Goal: Information Seeking & Learning: Learn about a topic

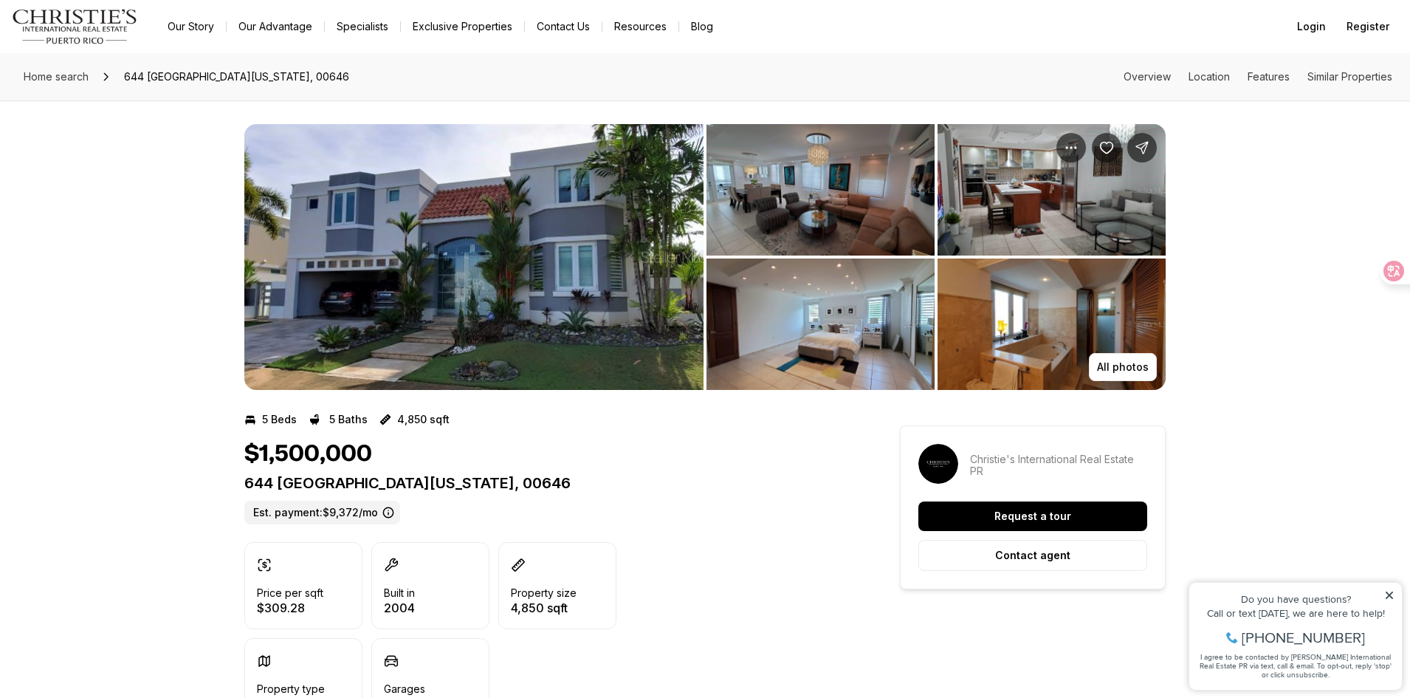
scroll to position [615, 0]
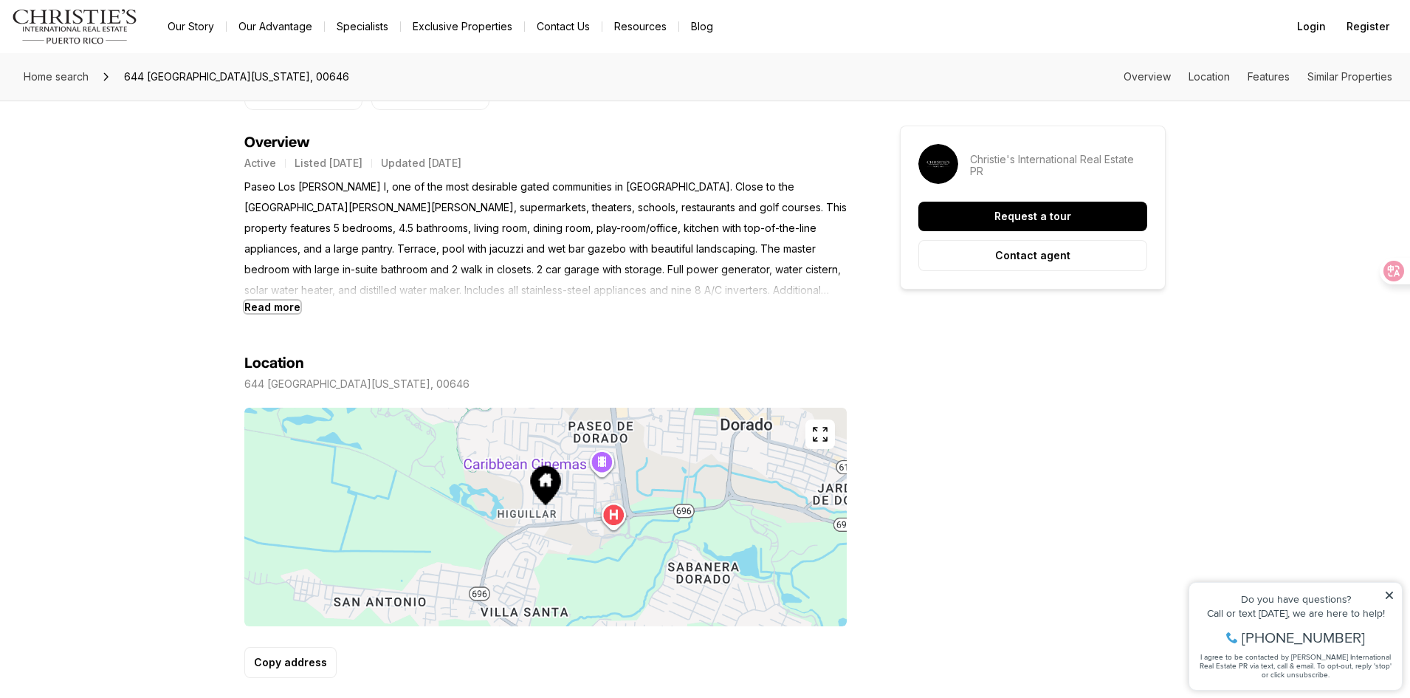
click at [285, 306] on b "Read more" at bounding box center [272, 306] width 56 height 13
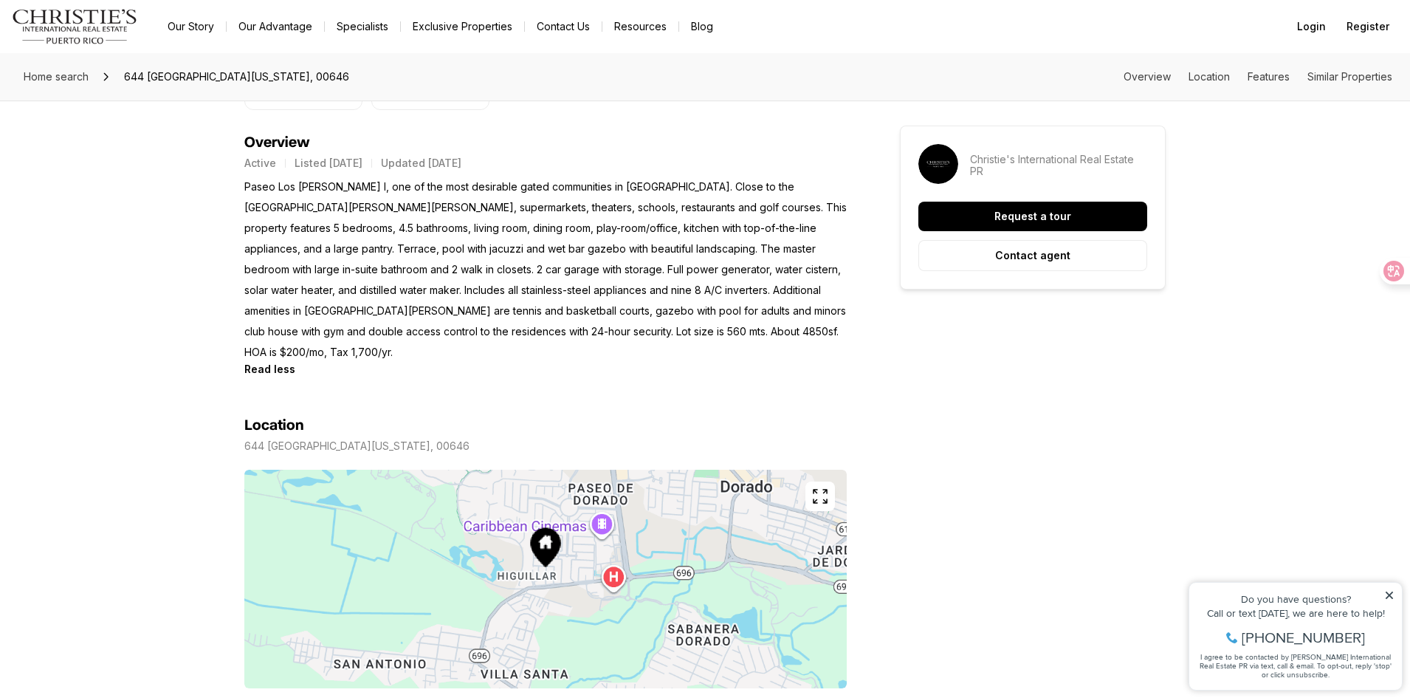
click at [827, 487] on icon "button" at bounding box center [820, 496] width 18 height 18
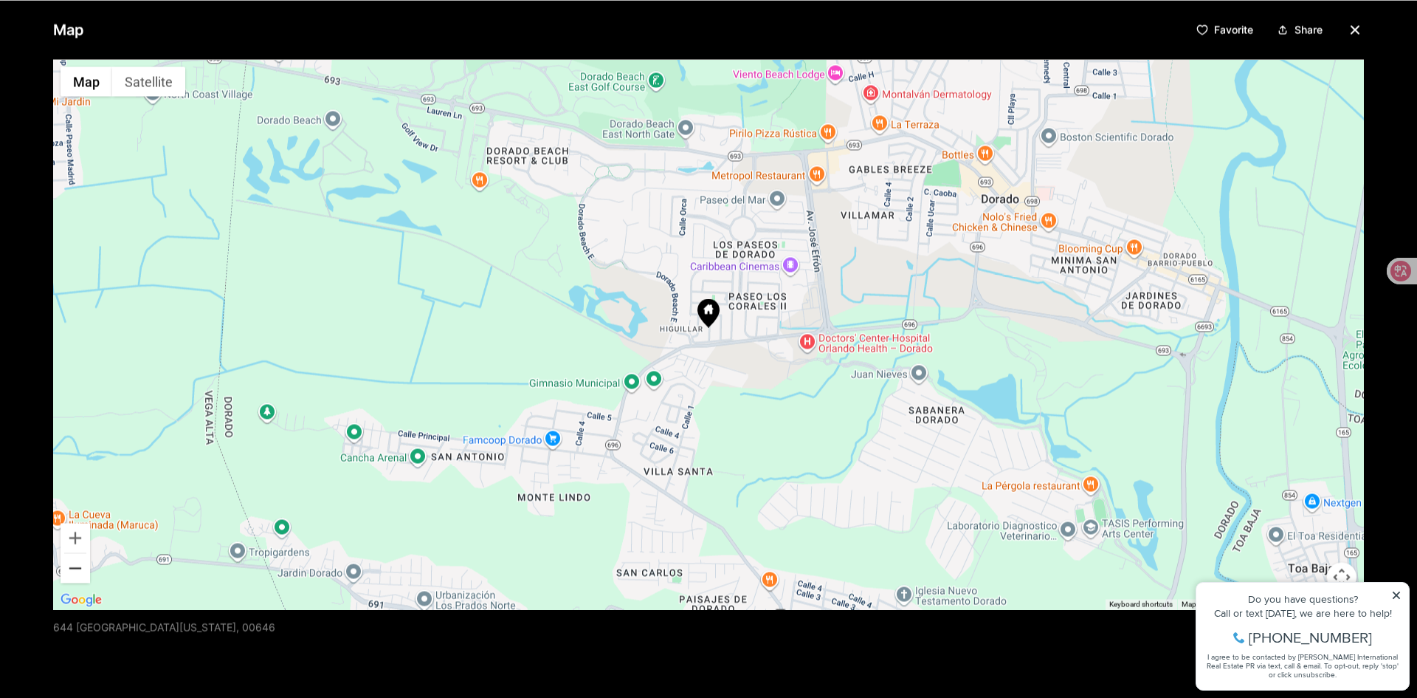
click at [70, 568] on button "Zoom out" at bounding box center [76, 568] width 30 height 30
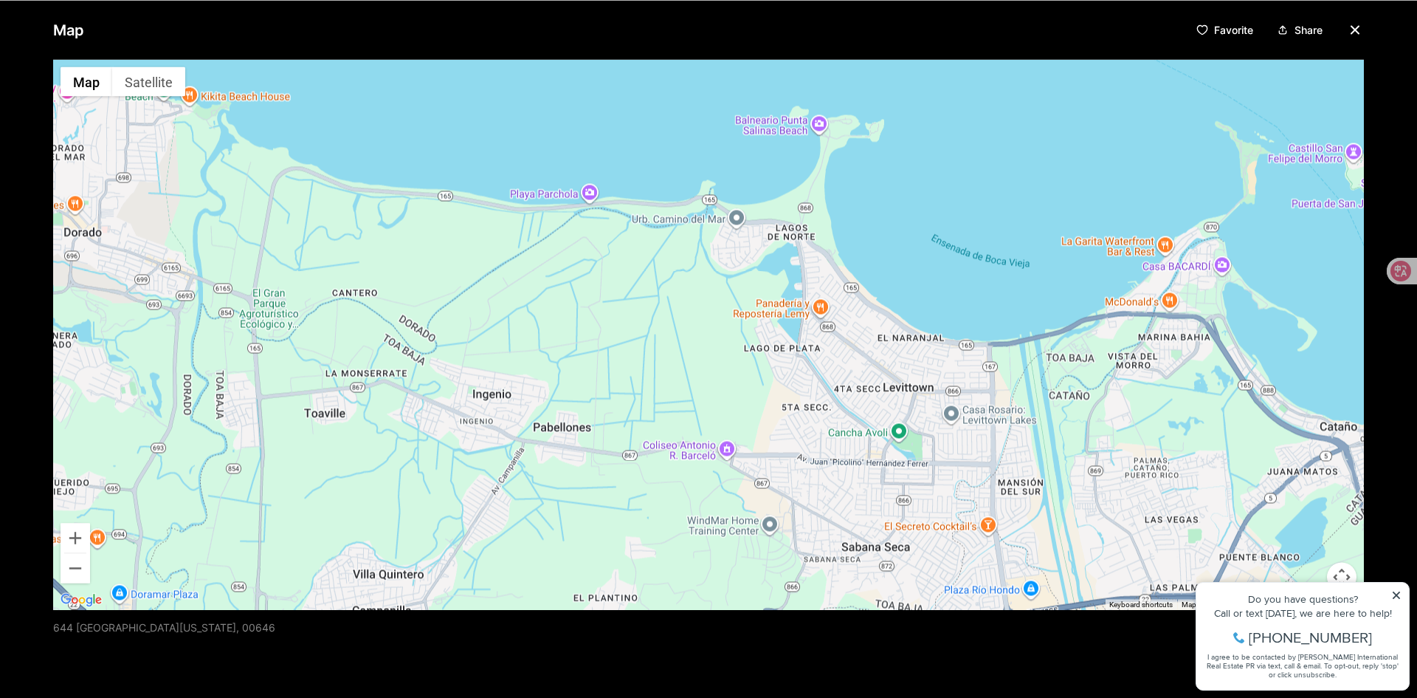
drag, startPoint x: 974, startPoint y: 427, endPoint x: 204, endPoint y: 390, distance: 770.8
click at [204, 390] on div at bounding box center [708, 334] width 1311 height 550
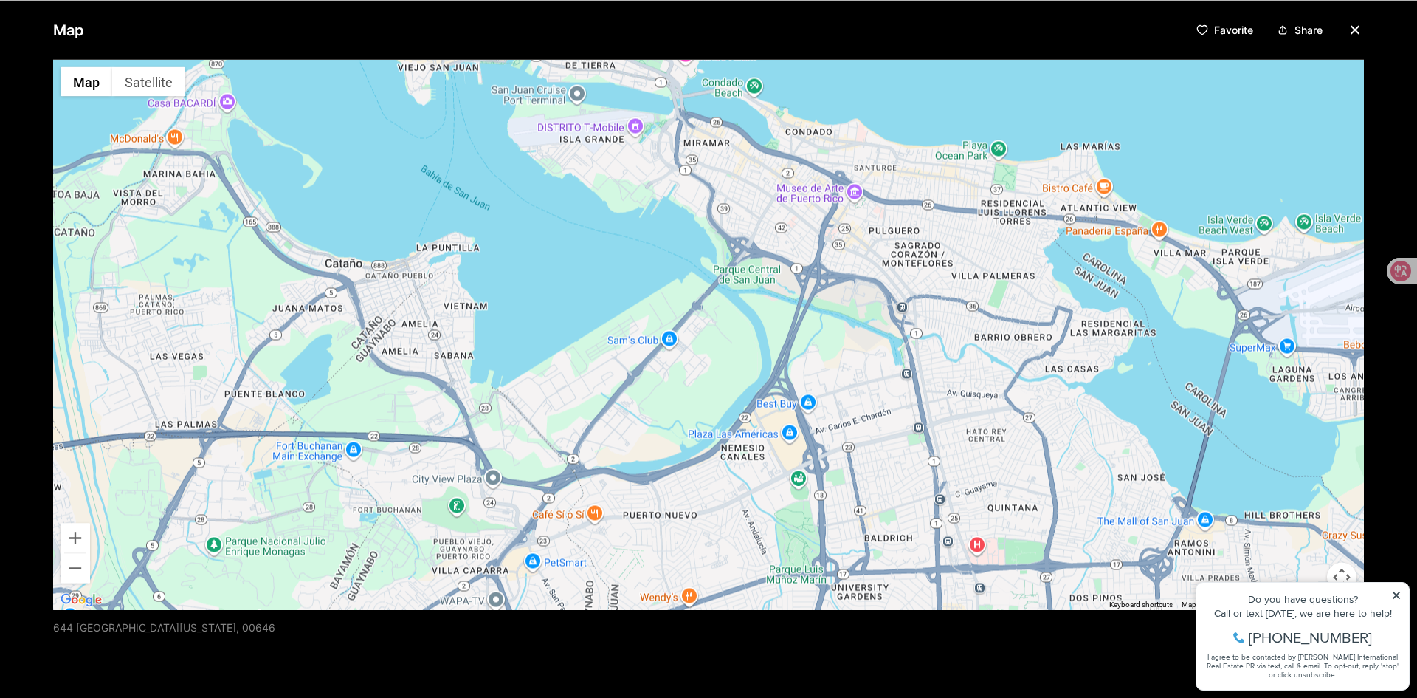
drag, startPoint x: 1214, startPoint y: 403, endPoint x: 216, endPoint y: 241, distance: 1011.0
click at [216, 241] on div at bounding box center [708, 334] width 1311 height 550
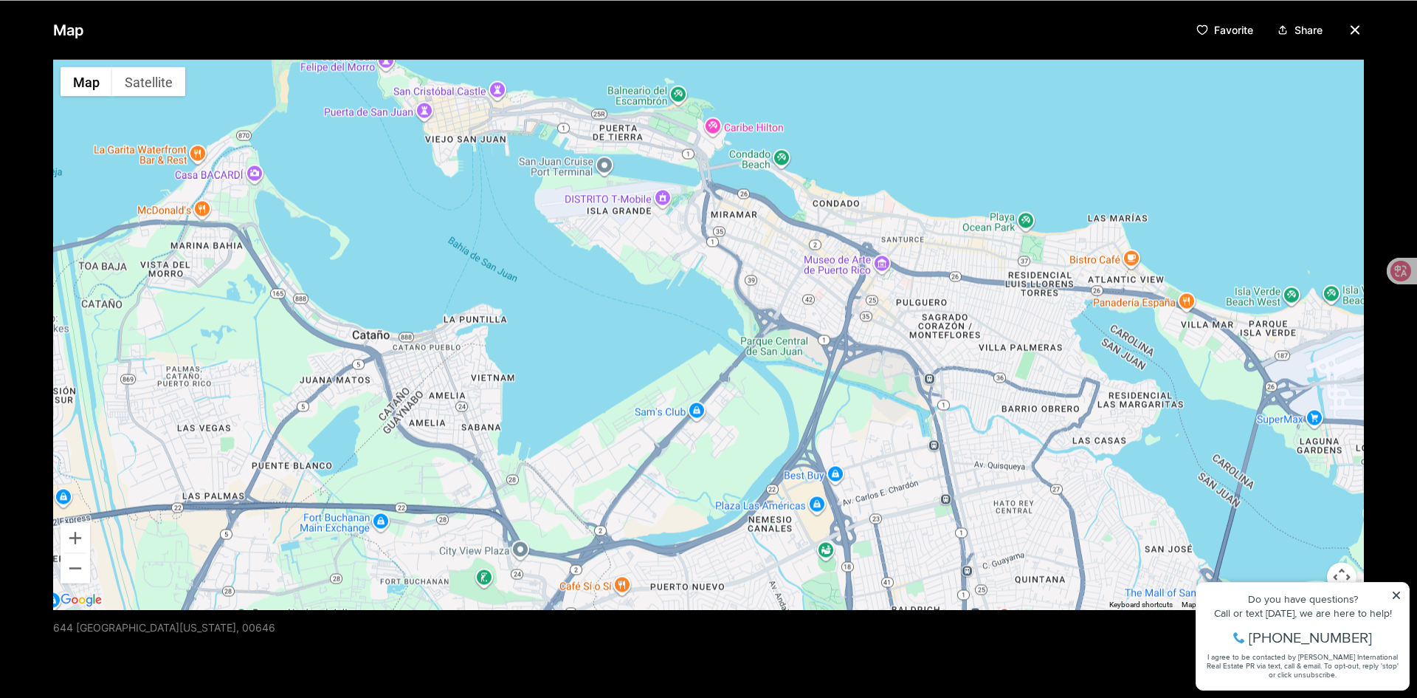
drag, startPoint x: 1297, startPoint y: 303, endPoint x: 1319, endPoint y: 382, distance: 82.0
click at [1345, 383] on div at bounding box center [708, 334] width 1311 height 550
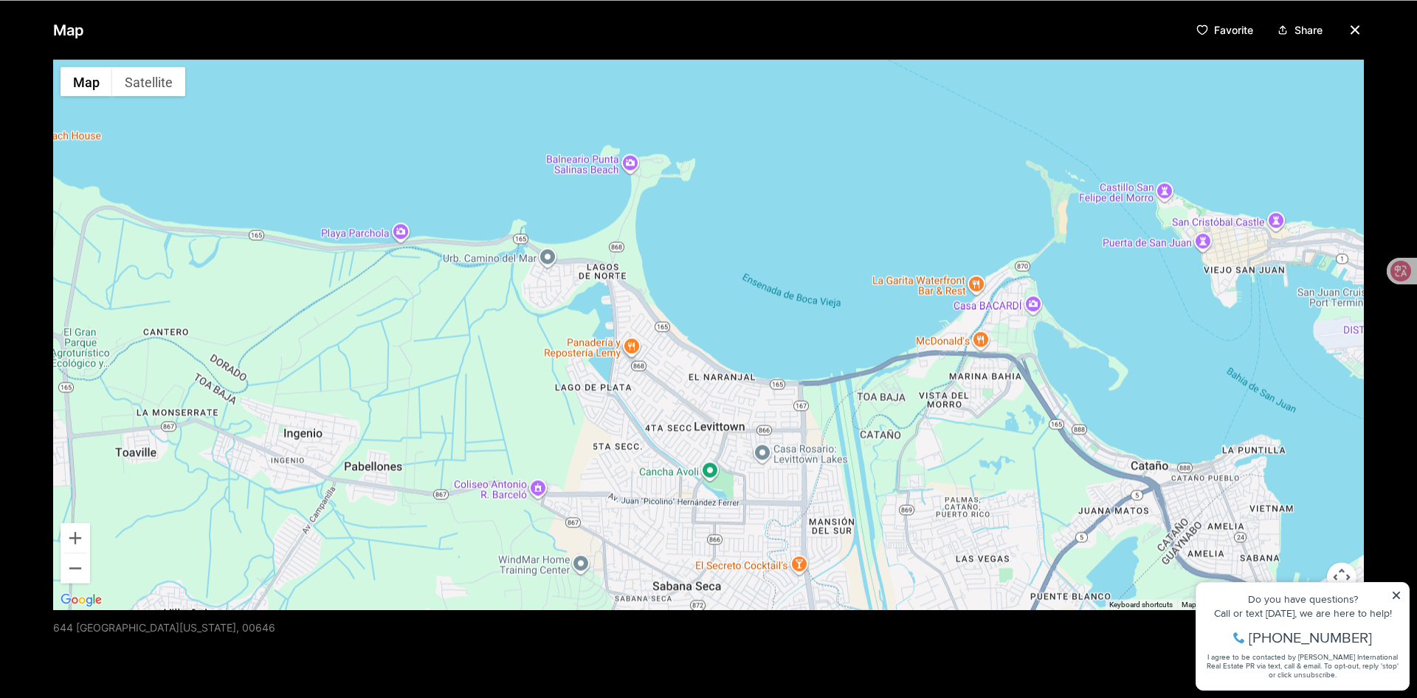
drag, startPoint x: 653, startPoint y: 230, endPoint x: 1417, endPoint y: 350, distance: 773.4
click at [1409, 350] on div "Map Favorite Share ← Move left → Move right ↑ Move up ↓ Move down + Zoom in - Z…" at bounding box center [708, 349] width 1417 height 698
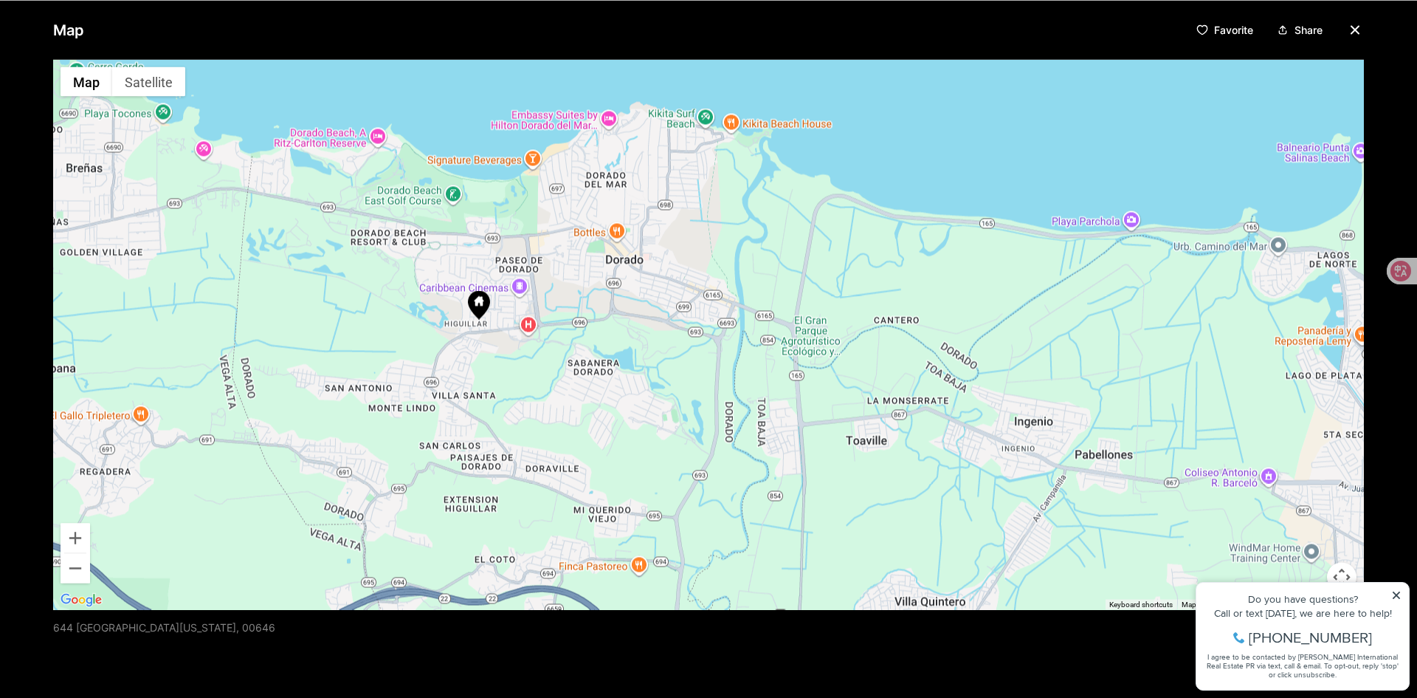
drag, startPoint x: 342, startPoint y: 271, endPoint x: 1074, endPoint y: 258, distance: 732.4
click at [1074, 258] on div at bounding box center [708, 334] width 1311 height 550
click at [78, 542] on button "Zoom in" at bounding box center [76, 538] width 30 height 30
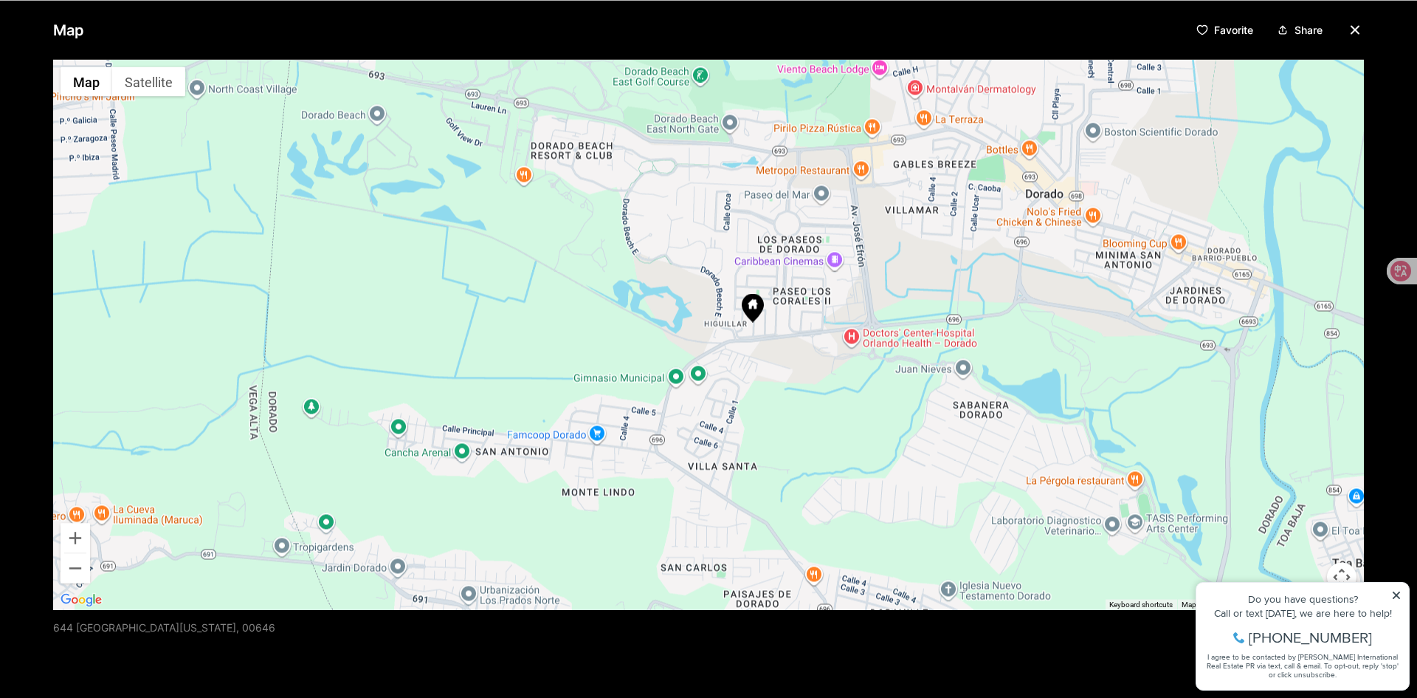
drag, startPoint x: 424, startPoint y: 306, endPoint x: 930, endPoint y: 315, distance: 505.7
click at [930, 315] on div at bounding box center [708, 334] width 1311 height 550
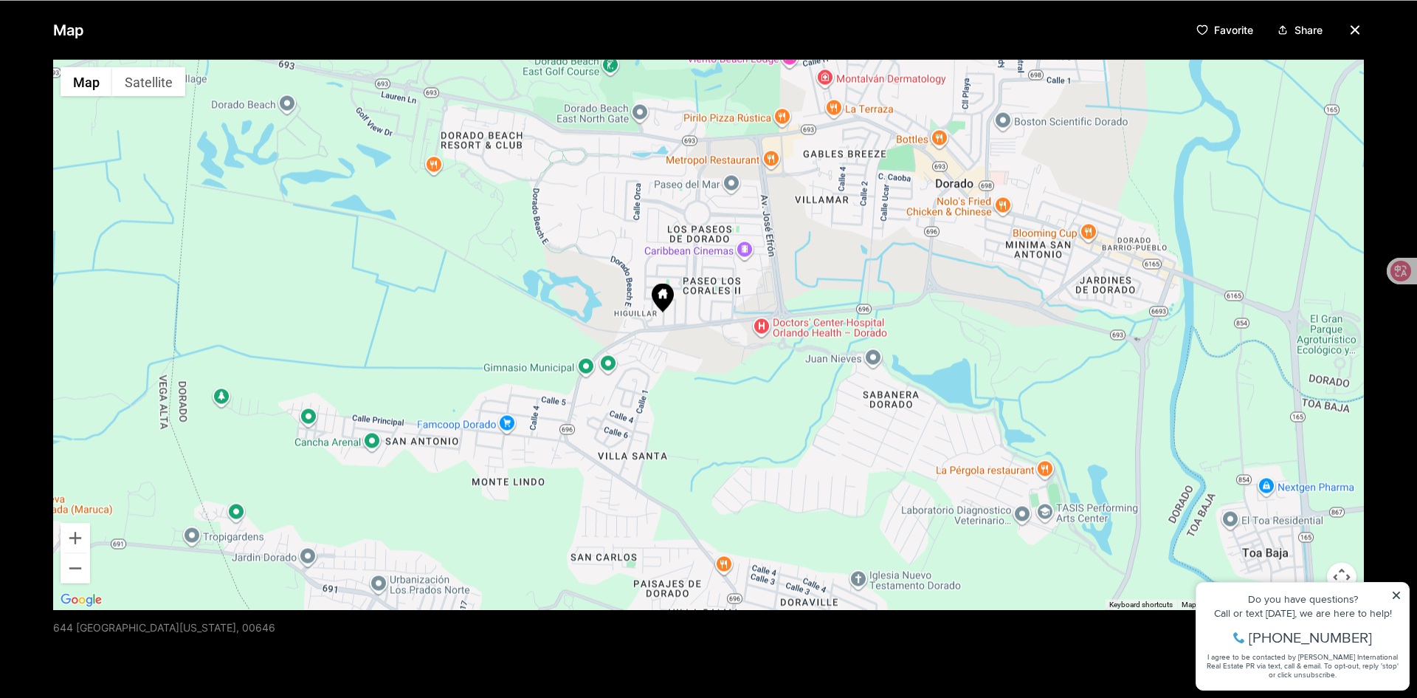
drag, startPoint x: 499, startPoint y: 361, endPoint x: 407, endPoint y: 350, distance: 92.2
click at [407, 350] on div at bounding box center [708, 334] width 1311 height 550
click at [75, 540] on button "Zoom in" at bounding box center [76, 538] width 30 height 30
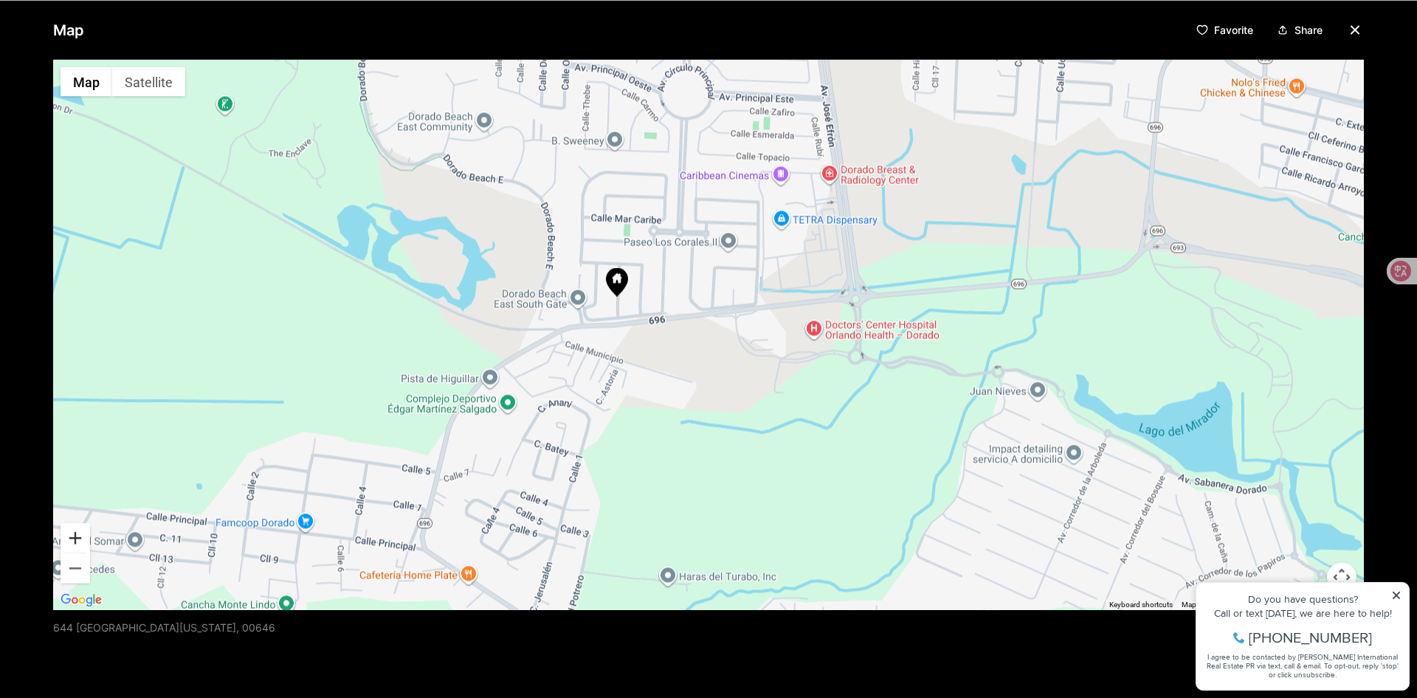
click at [75, 540] on button "Zoom in" at bounding box center [76, 538] width 30 height 30
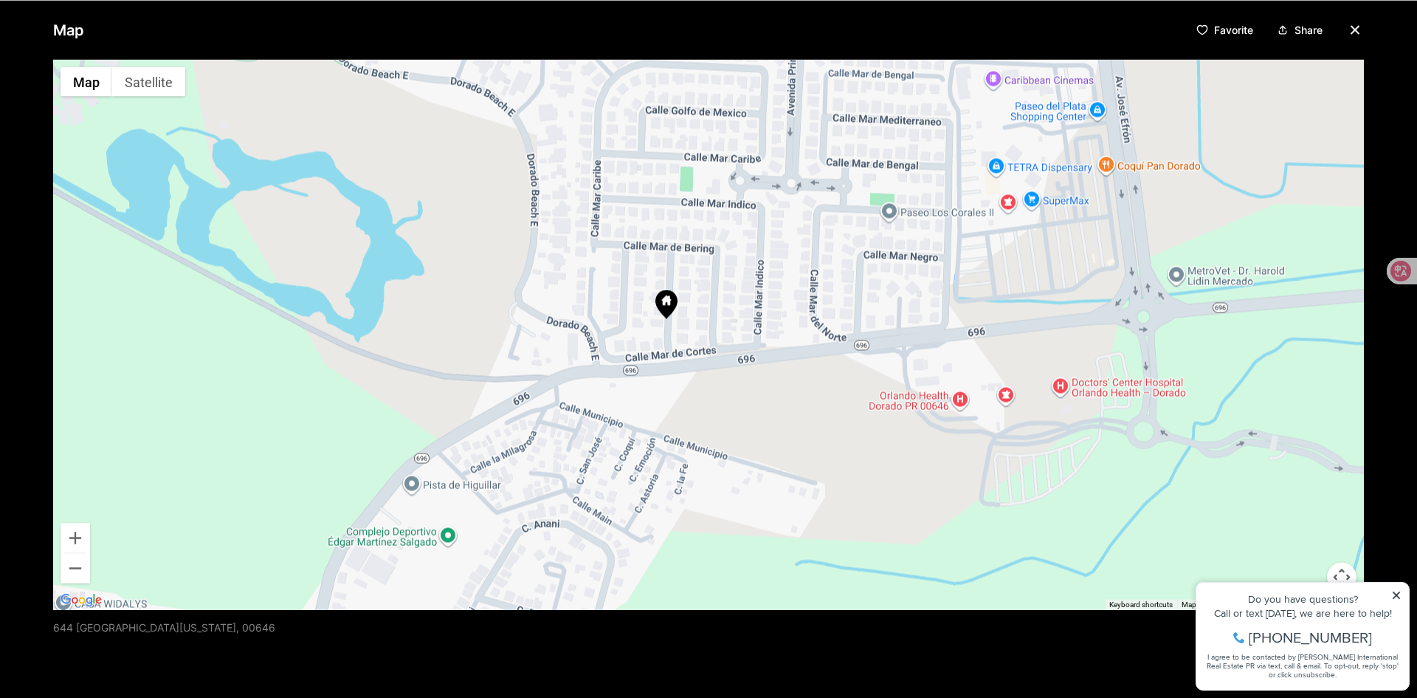
drag, startPoint x: 917, startPoint y: 250, endPoint x: 1056, endPoint y: 306, distance: 149.4
click at [1056, 306] on div at bounding box center [708, 334] width 1311 height 550
click at [78, 542] on button "Zoom in" at bounding box center [76, 538] width 30 height 30
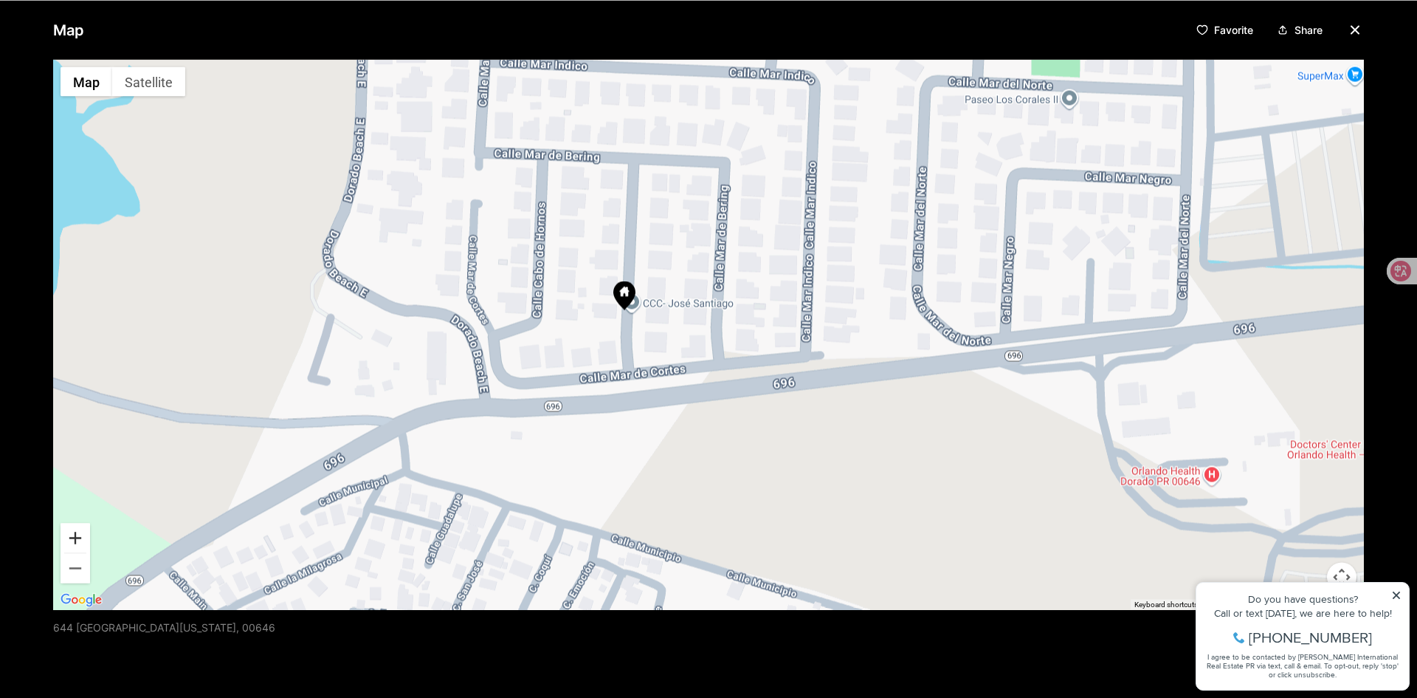
click at [76, 540] on button "Zoom in" at bounding box center [76, 538] width 30 height 30
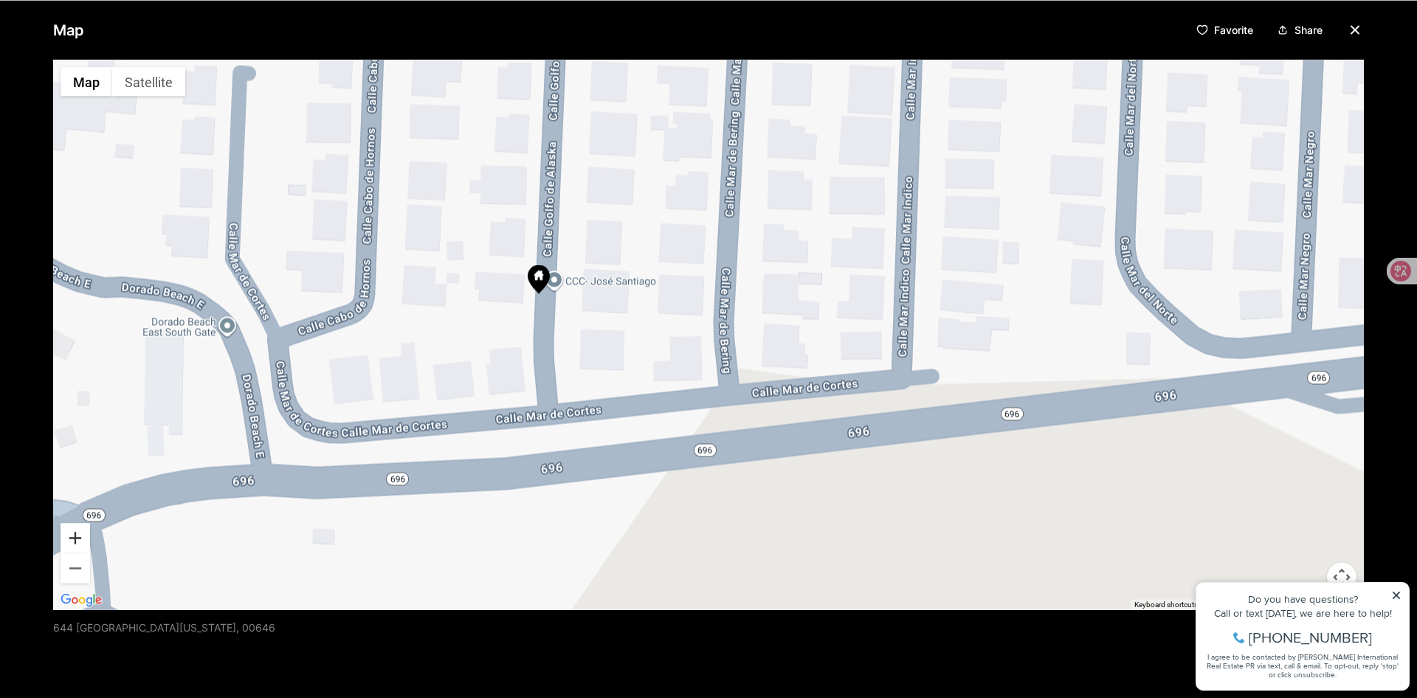
click at [76, 540] on button "Zoom in" at bounding box center [76, 538] width 30 height 30
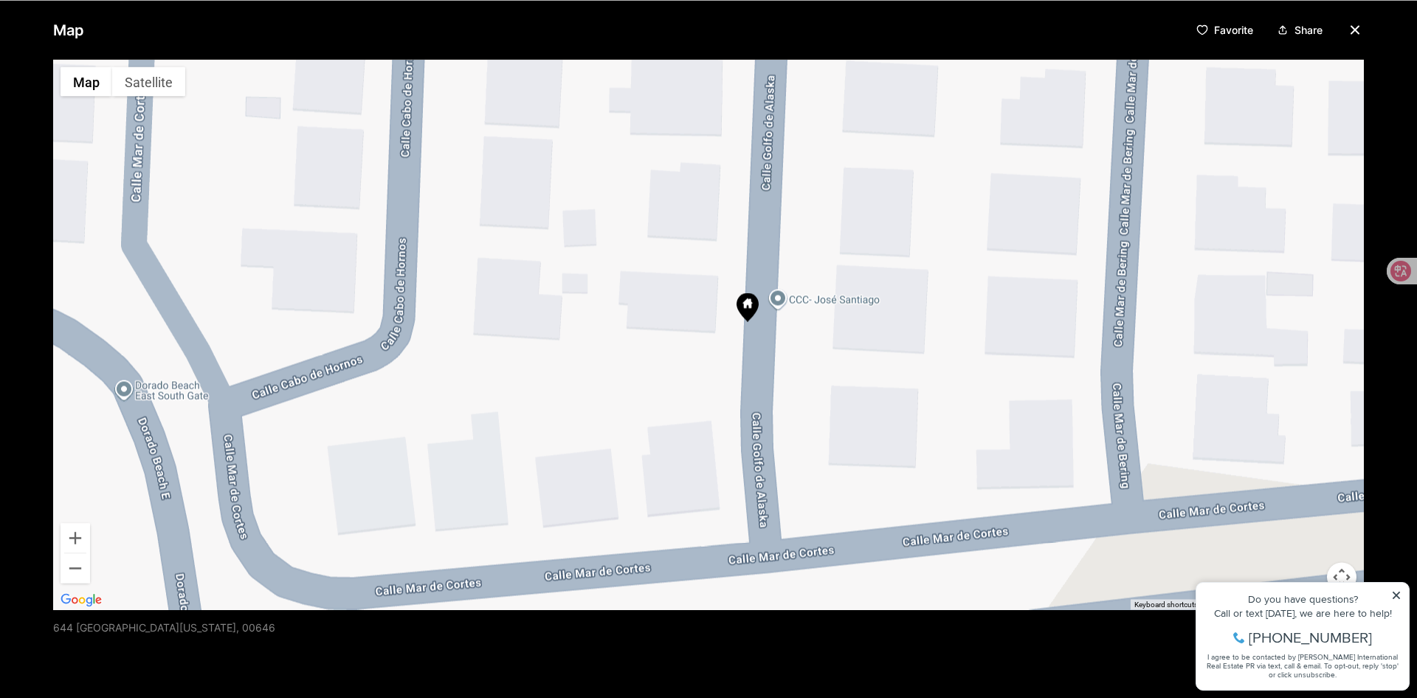
drag, startPoint x: 407, startPoint y: 283, endPoint x: 788, endPoint y: 346, distance: 385.3
click at [788, 346] on div at bounding box center [708, 334] width 1311 height 550
click at [158, 87] on button "Satellite" at bounding box center [148, 81] width 73 height 30
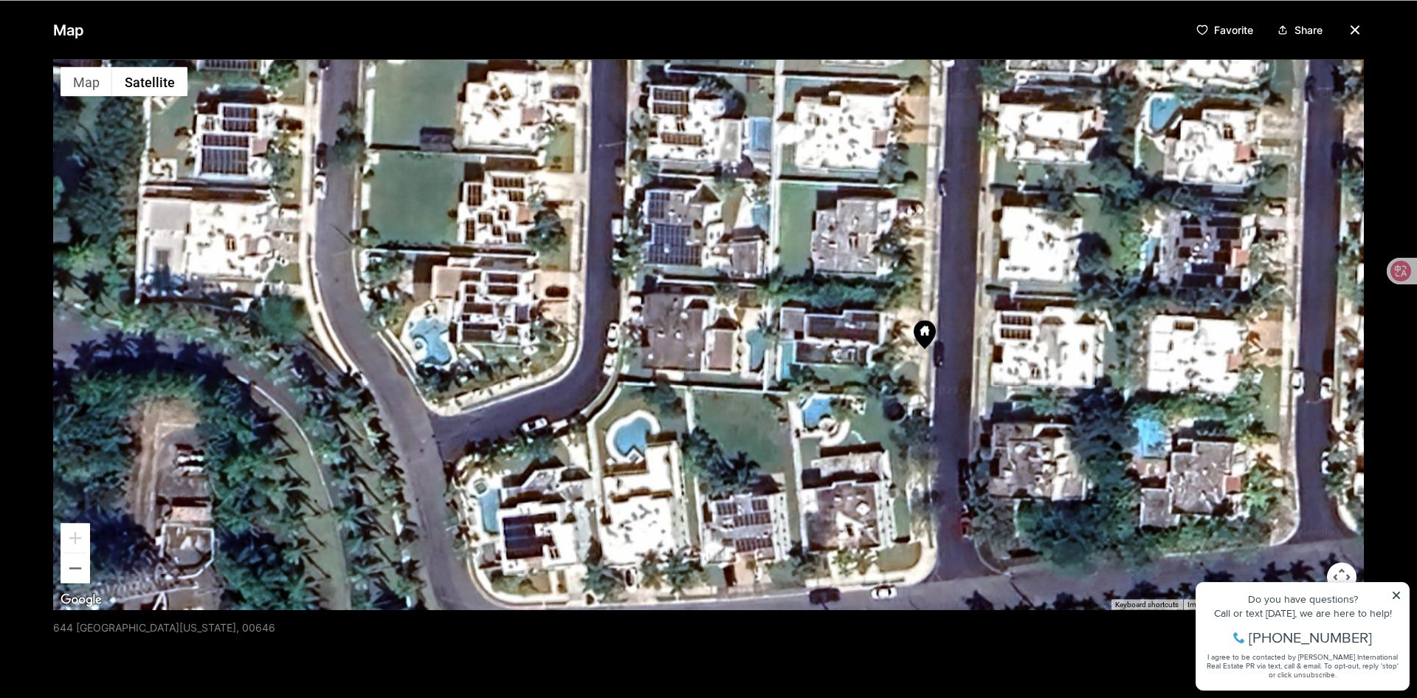
drag, startPoint x: 779, startPoint y: 212, endPoint x: 957, endPoint y: 241, distance: 180.2
click at [957, 241] on div at bounding box center [708, 334] width 1311 height 550
click at [1347, 26] on icon "button" at bounding box center [1355, 30] width 18 height 18
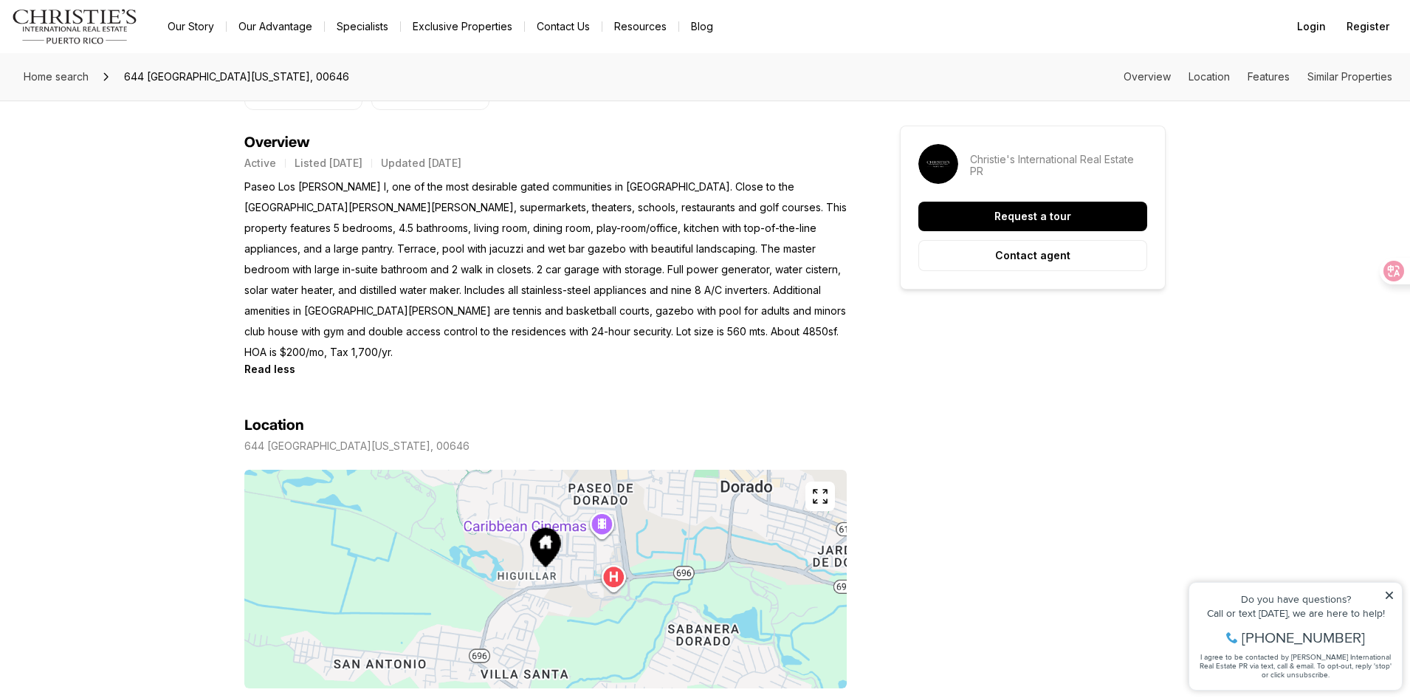
click at [1390, 599] on icon at bounding box center [1389, 595] width 10 height 10
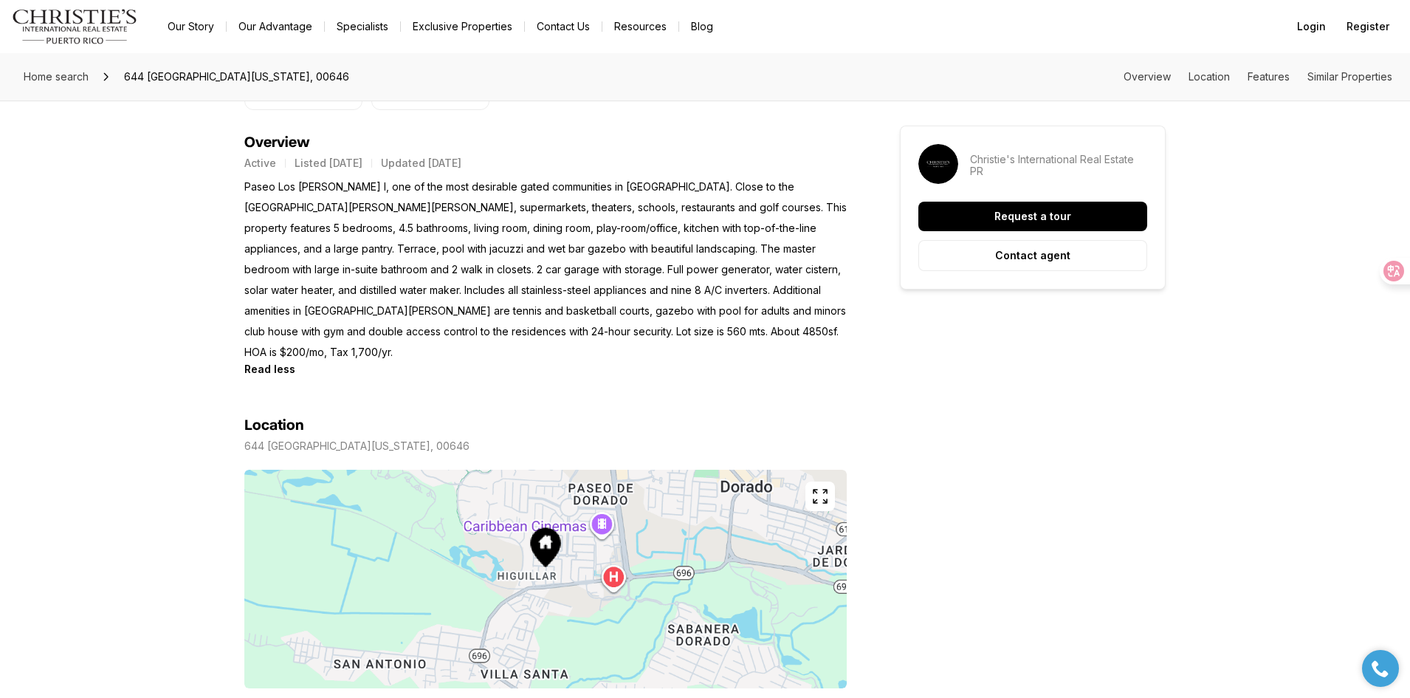
scroll to position [0, 0]
